Goal: Task Accomplishment & Management: Manage account settings

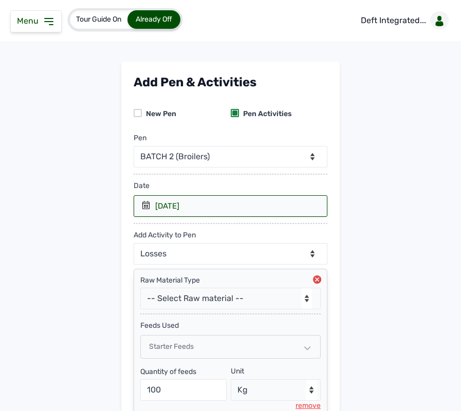
select select "mg0owjaf7682"
select select "Losses"
select select "Kg"
select select "Others"
click at [49, 31] on div "Menu" at bounding box center [35, 21] width 51 height 22
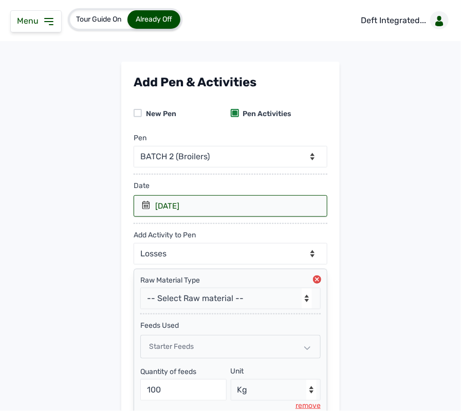
click at [49, 18] on icon at bounding box center [49, 21] width 8 height 6
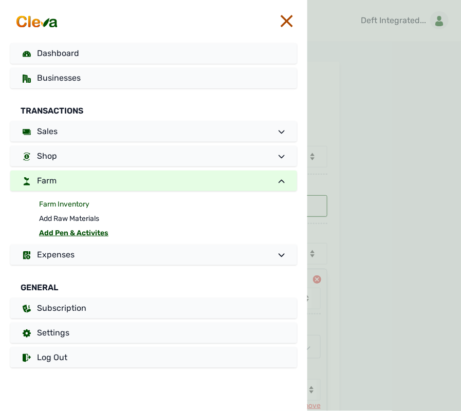
click at [75, 203] on link "Farm Inventory" at bounding box center [168, 204] width 258 height 14
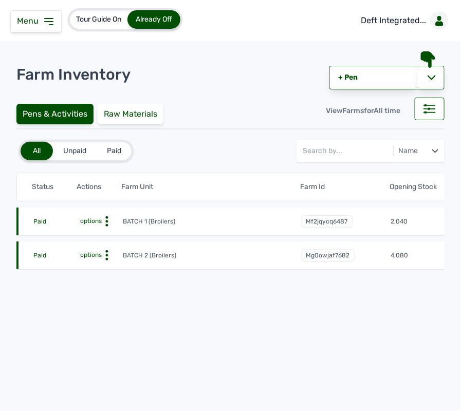
click at [105, 219] on icon at bounding box center [107, 221] width 10 height 10
click at [93, 234] on div "Farm Activities" at bounding box center [84, 237] width 73 height 12
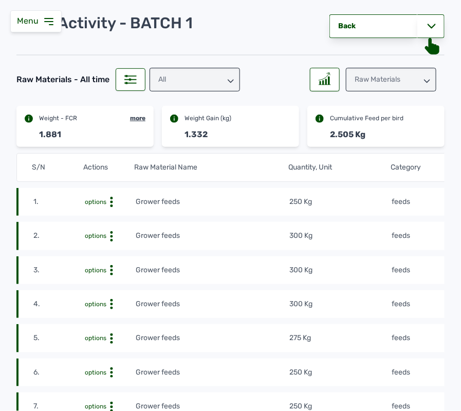
scroll to position [53, 0]
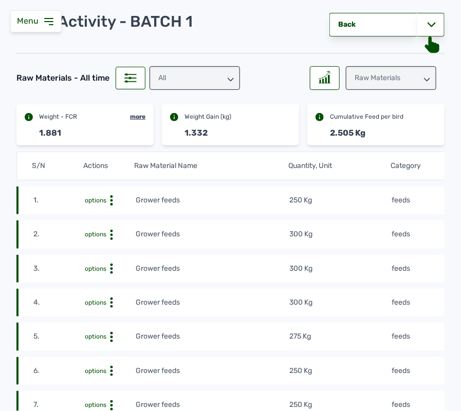
click at [347, 203] on td "250 Kg" at bounding box center [340, 200] width 102 height 11
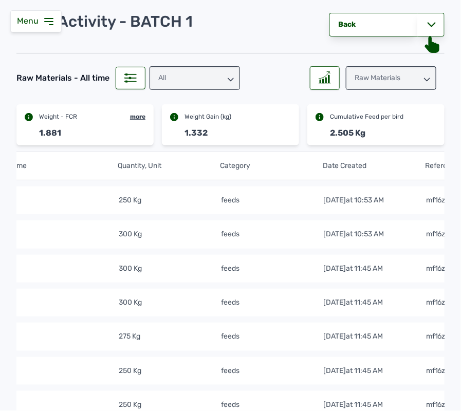
scroll to position [0, 222]
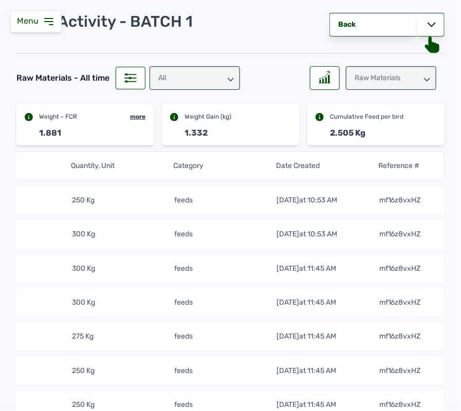
click at [424, 78] on icon at bounding box center [427, 80] width 6 height 6
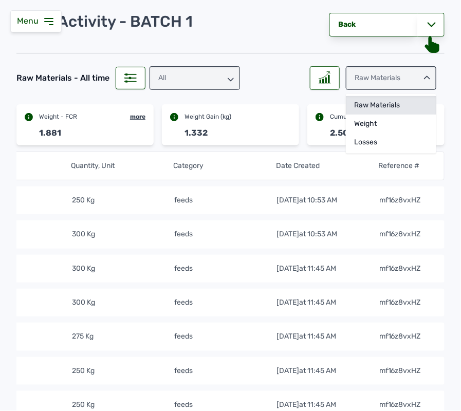
click at [379, 102] on div "Raw Materials" at bounding box center [391, 105] width 90 height 18
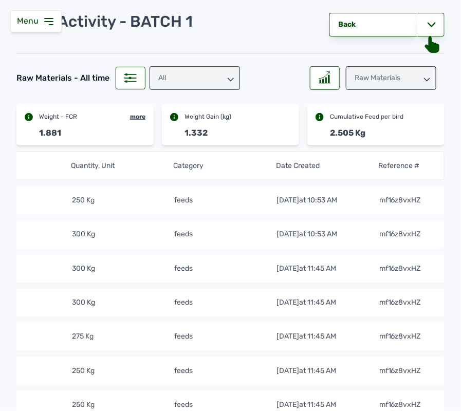
click at [424, 77] on icon at bounding box center [427, 80] width 6 height 6
click at [428, 22] on icon at bounding box center [431, 25] width 8 height 8
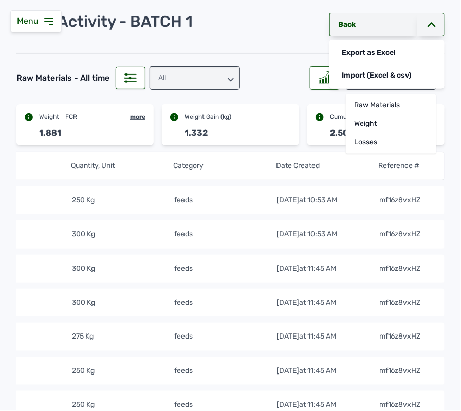
click at [373, 22] on link "Back" at bounding box center [373, 25] width 88 height 24
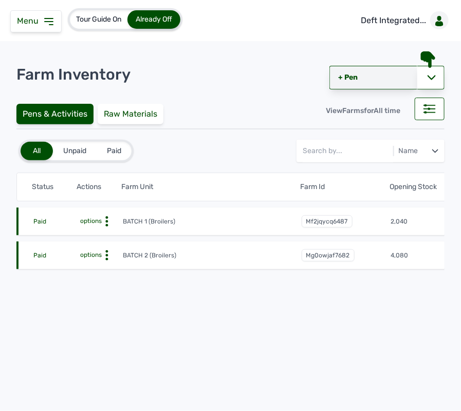
click at [352, 76] on link "+ Pen" at bounding box center [373, 78] width 88 height 24
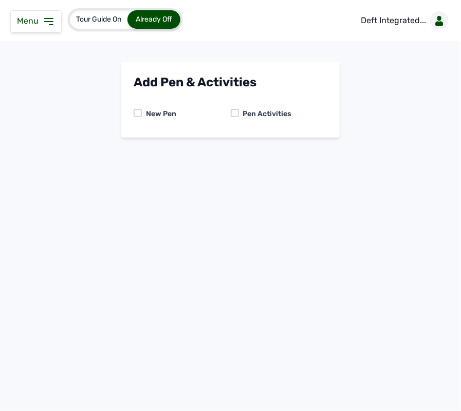
click at [236, 109] on div at bounding box center [235, 113] width 8 height 8
click at [52, 21] on icon at bounding box center [49, 21] width 12 height 12
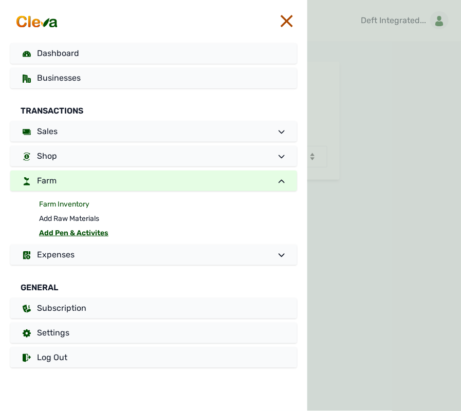
click at [69, 203] on link "Farm Inventory" at bounding box center [168, 204] width 258 height 14
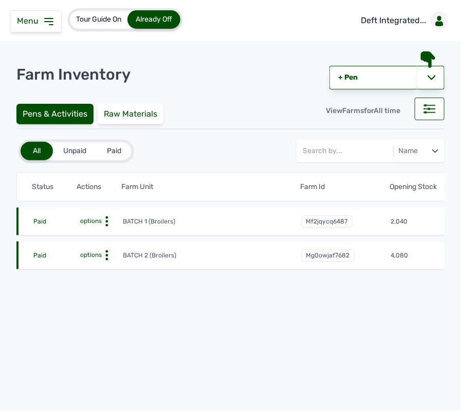
click at [106, 222] on circle at bounding box center [106, 221] width 3 height 3
click at [90, 238] on div "Farm Activities" at bounding box center [84, 237] width 73 height 12
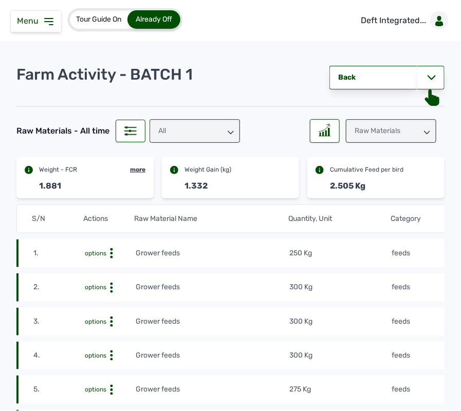
click at [204, 249] on td "Grower feeds" at bounding box center [212, 253] width 154 height 11
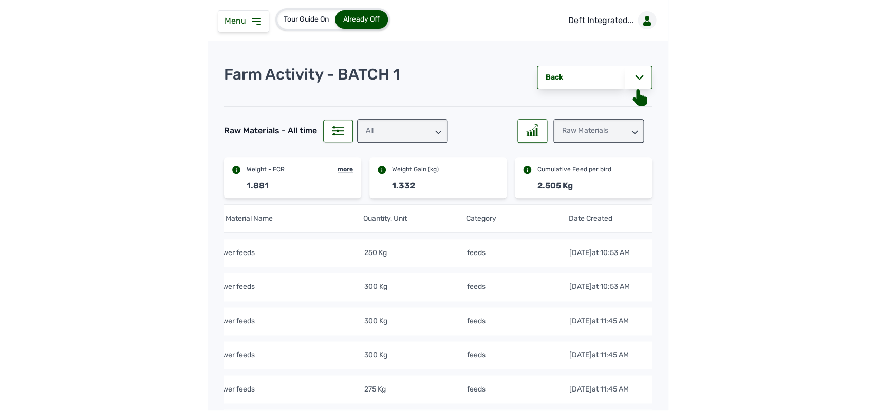
scroll to position [0, 222]
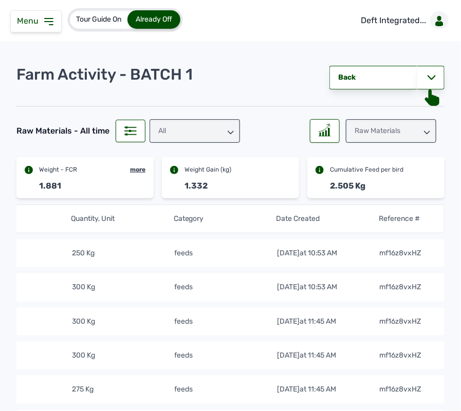
click at [338, 255] on span "at 10:53 AM" at bounding box center [318, 253] width 38 height 9
drag, startPoint x: 360, startPoint y: 255, endPoint x: 417, endPoint y: -26, distance: 286.7
click at [417, 0] on html "Menu Dashboard Businesses Transactions Sales Shop Farm Expenses General Subscri…" at bounding box center [230, 205] width 461 height 411
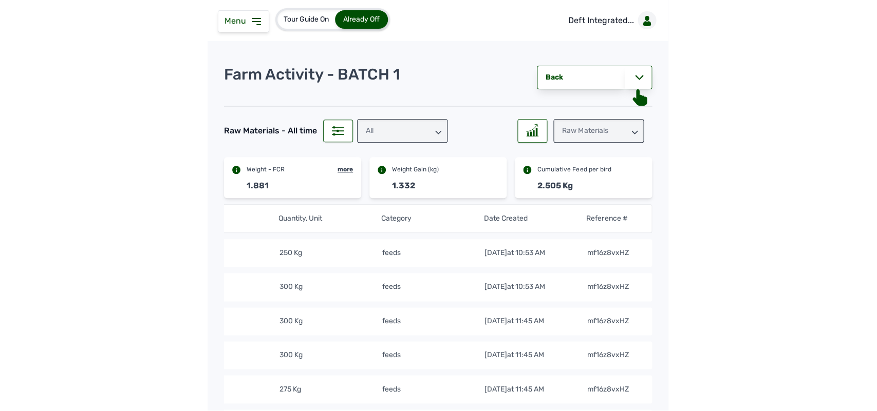
scroll to position [0, 38]
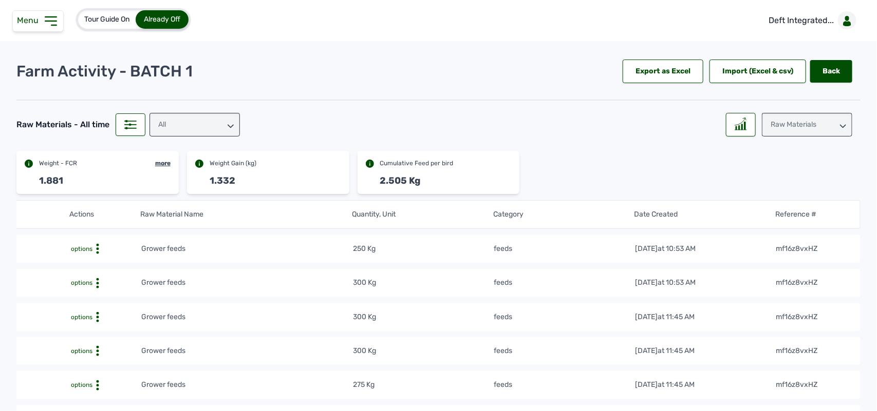
click at [92, 248] on icon at bounding box center [97, 249] width 10 height 10
click at [86, 265] on div "Delete" at bounding box center [103, 265] width 73 height 12
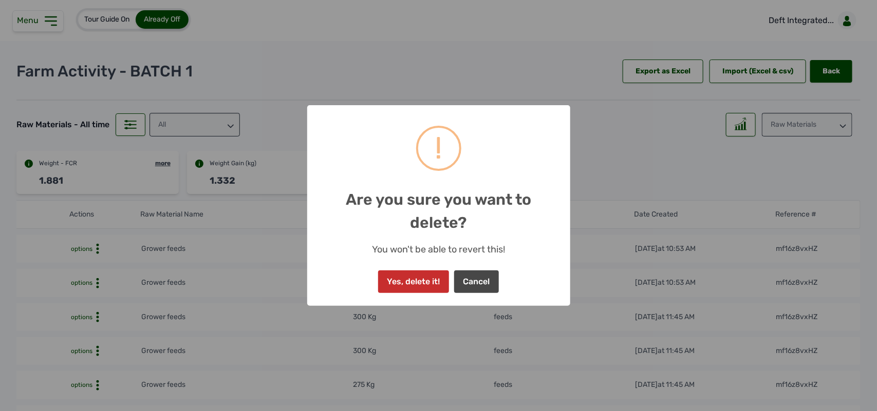
click at [413, 280] on button "Yes, delete it!" at bounding box center [413, 282] width 71 height 23
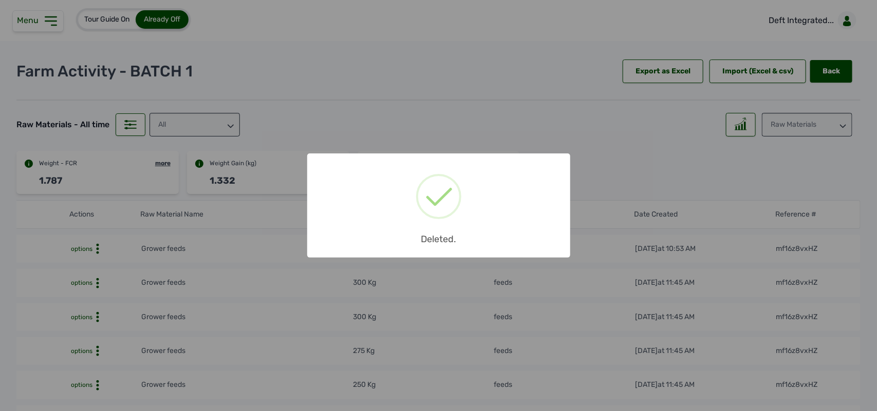
click at [460, 118] on div "× Deleted. OK No Cancel" at bounding box center [438, 205] width 877 height 411
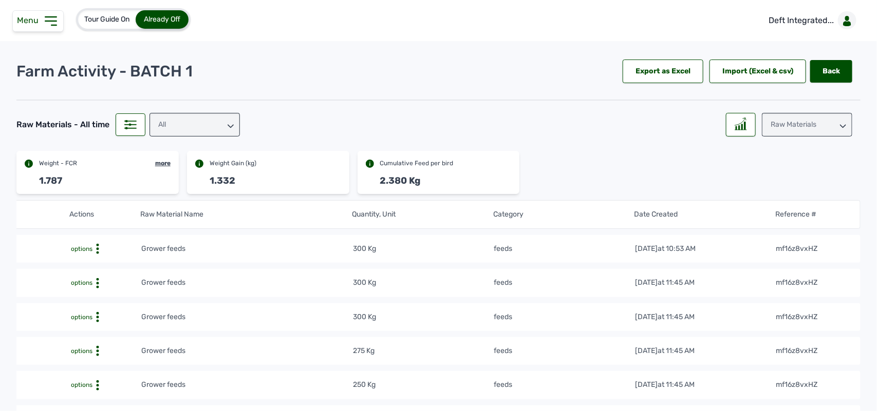
click at [460, 118] on div "Raw Materials" at bounding box center [807, 125] width 90 height 24
click at [460, 165] on div "Weight" at bounding box center [807, 170] width 90 height 18
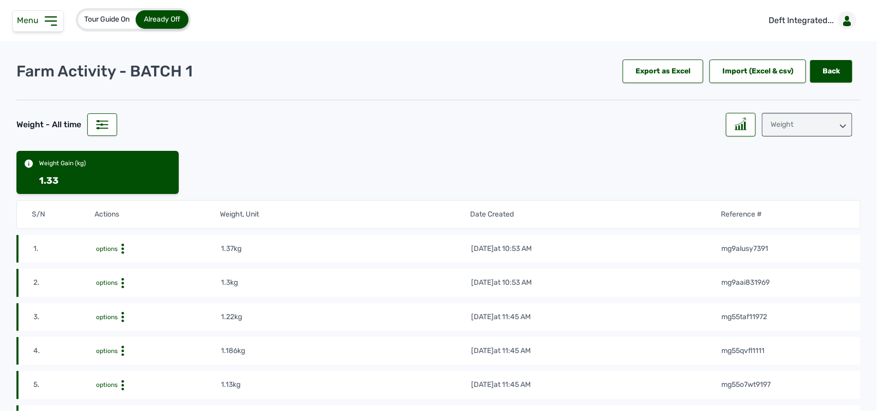
click at [119, 250] on icon at bounding box center [123, 249] width 10 height 10
click at [163, 276] on div "Delete" at bounding box center [182, 277] width 73 height 12
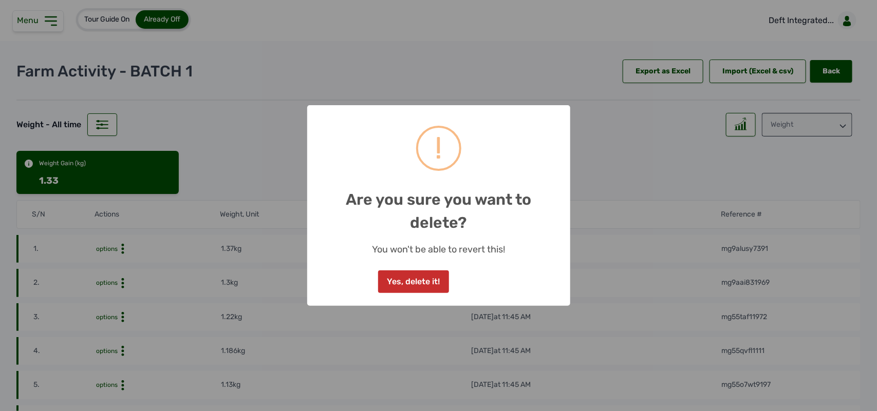
click at [434, 280] on button "Yes, delete it!" at bounding box center [413, 282] width 71 height 23
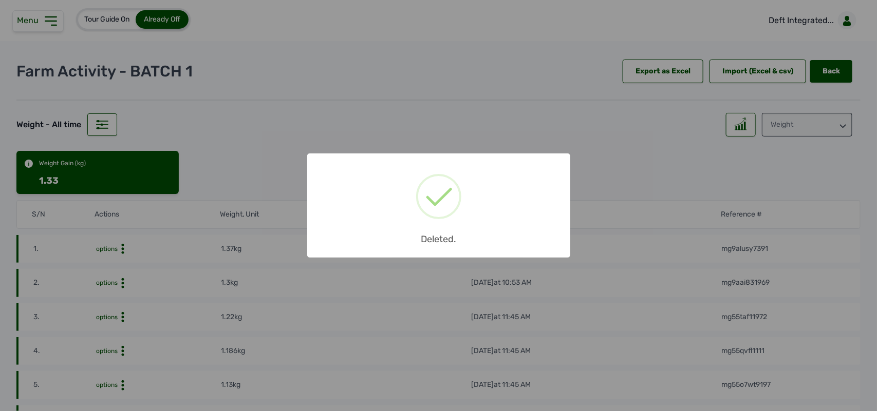
click at [460, 122] on div "× Deleted. OK No Cancel" at bounding box center [438, 205] width 877 height 411
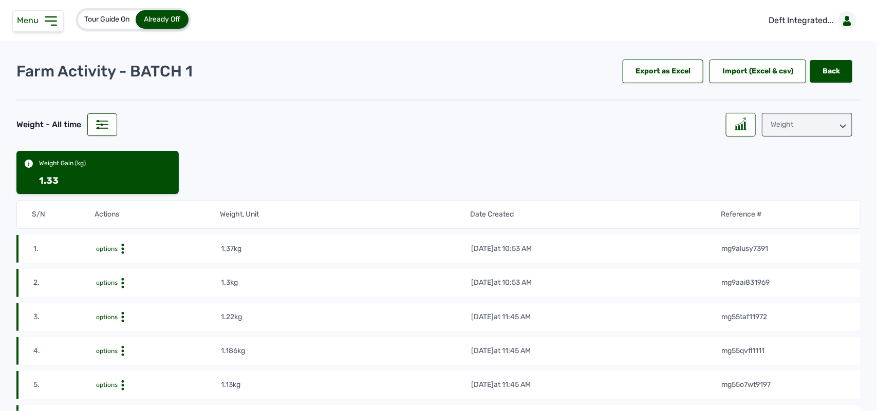
click at [460, 122] on div "Weight" at bounding box center [807, 125] width 90 height 24
click at [460, 181] on div "Losses" at bounding box center [807, 189] width 90 height 18
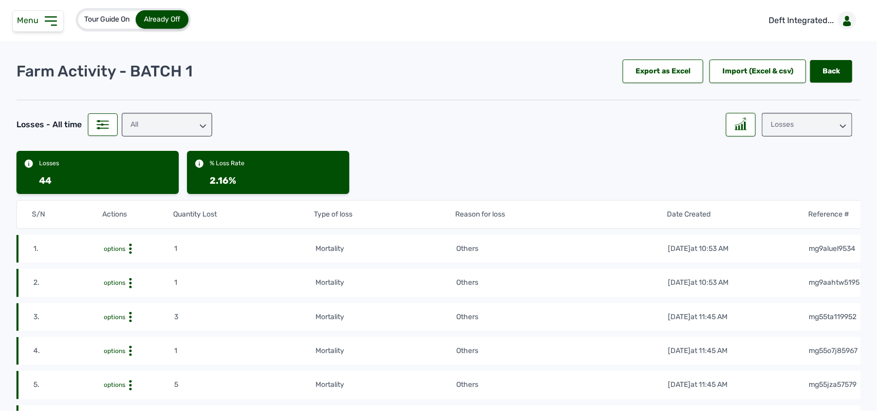
click at [129, 249] on circle at bounding box center [130, 249] width 3 height 3
click at [131, 276] on div "Delete" at bounding box center [136, 277] width 73 height 12
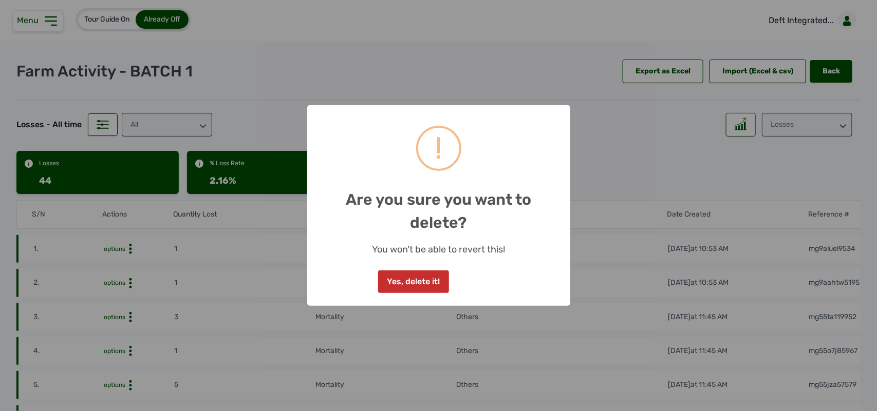
click at [419, 273] on button "Yes, delete it!" at bounding box center [413, 282] width 71 height 23
